Goal: Complete application form

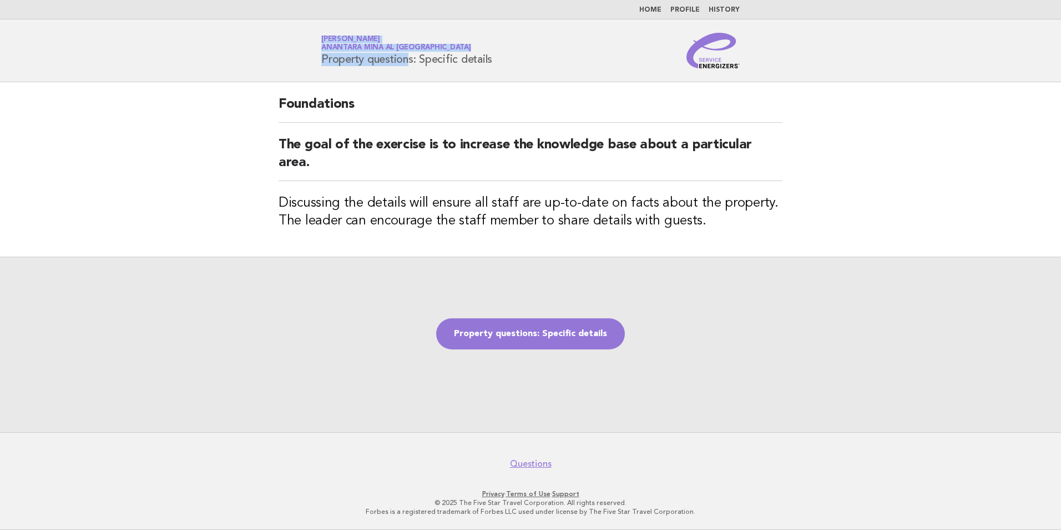
click at [370, 69] on header "Service Energizers Divya Pandey Anantara Mina al Arab Ras Al Khaimah Resort Pro…" at bounding box center [530, 50] width 1061 height 63
drag, startPoint x: 716, startPoint y: 89, endPoint x: 31, endPoint y: 42, distance: 686.1
click at [31, 42] on body "Home Profile History Service Energizers Divya Pandey Anantara Mina al Arab Ras …" at bounding box center [530, 265] width 1061 height 530
drag, startPoint x: 31, startPoint y: 42, endPoint x: 459, endPoint y: 253, distance: 476.9
click at [478, 260] on div "Property questions: Specific details" at bounding box center [530, 343] width 1061 height 175
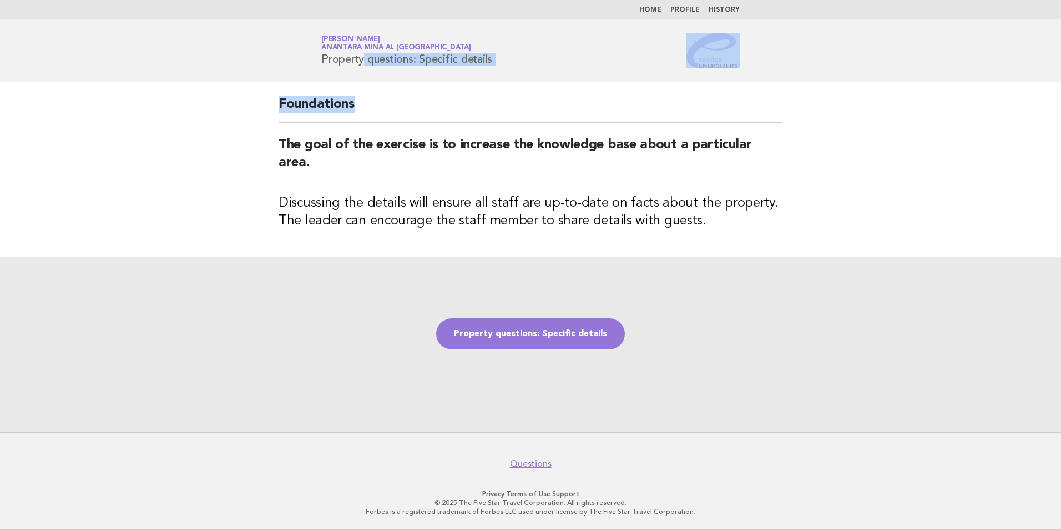
drag, startPoint x: 394, startPoint y: 73, endPoint x: 497, endPoint y: 88, distance: 103.7
click at [497, 88] on body "Home Profile History Service Energizers Divya Pandey Anantara Mina al Arab Ras …" at bounding box center [530, 265] width 1061 height 530
click at [758, 457] on nav "Questions" at bounding box center [530, 457] width 1061 height 23
click at [657, 470] on footer "Questions Privacy · Terms of Use · Support © 2025 The Five Star Travel Corporat…" at bounding box center [530, 481] width 1061 height 98
click at [572, 338] on link "Property questions: Specific details" at bounding box center [530, 333] width 189 height 31
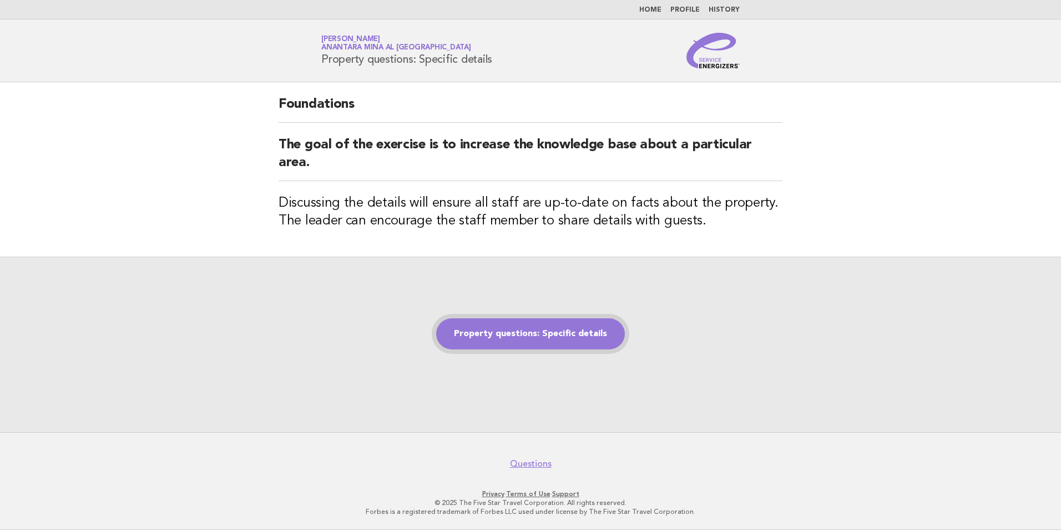
click at [524, 347] on link "Property questions: Specific details" at bounding box center [530, 333] width 189 height 31
click at [495, 330] on link "Property questions: Specific details" at bounding box center [530, 333] width 189 height 31
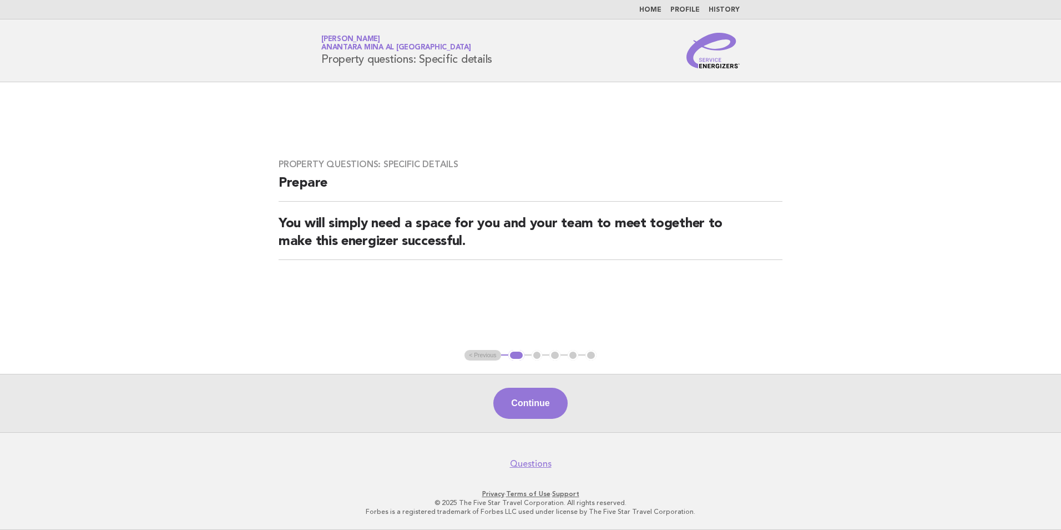
click at [545, 404] on button "Continue" at bounding box center [530, 402] width 74 height 31
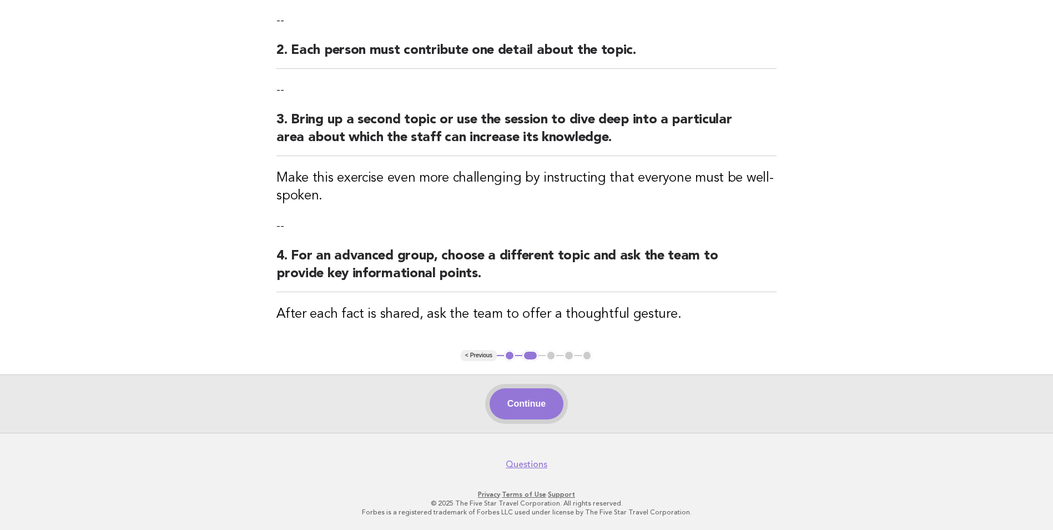
click at [545, 403] on button "Continue" at bounding box center [527, 403] width 74 height 31
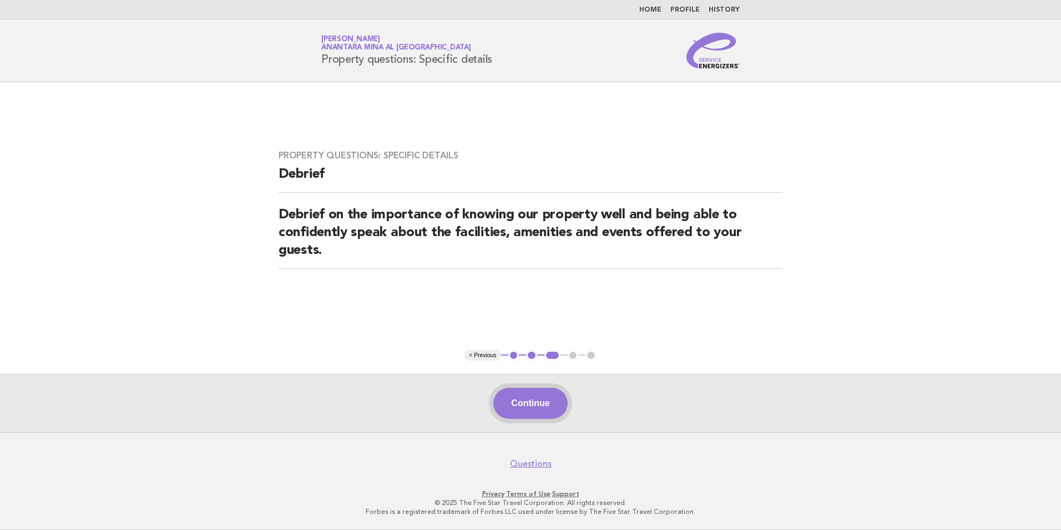
click at [528, 414] on button "Continue" at bounding box center [530, 402] width 74 height 31
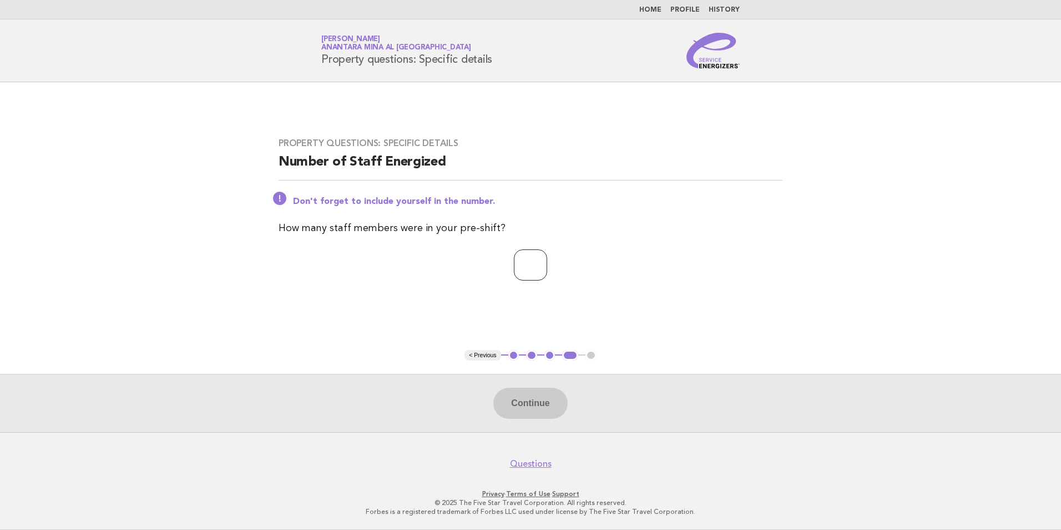
click at [537, 270] on input "number" at bounding box center [530, 264] width 33 height 31
type input "*"
click at [560, 409] on button "Continue" at bounding box center [530, 402] width 74 height 31
